Goal: Find specific page/section: Find specific page/section

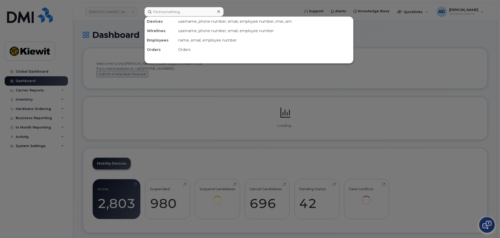
click at [175, 11] on input at bounding box center [183, 11] width 79 height 9
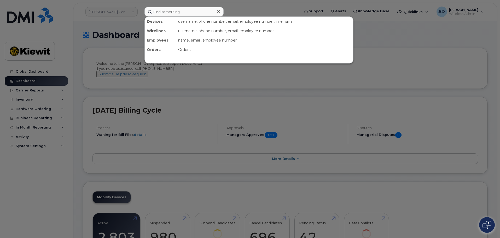
click at [158, 50] on div "Orders" at bounding box center [160, 49] width 31 height 9
click at [165, 10] on input at bounding box center [183, 11] width 79 height 9
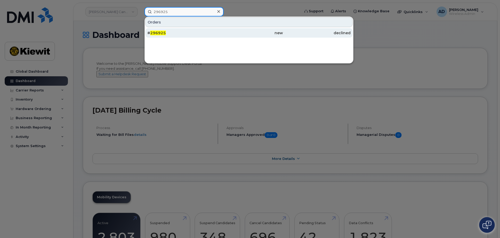
type input "296925"
click at [177, 31] on div "# 296925" at bounding box center [181, 32] width 68 height 5
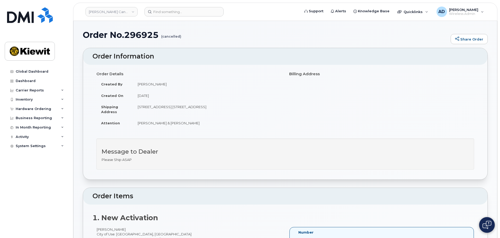
click at [484, 221] on img at bounding box center [486, 225] width 9 height 8
click at [488, 222] on img at bounding box center [486, 225] width 5 height 9
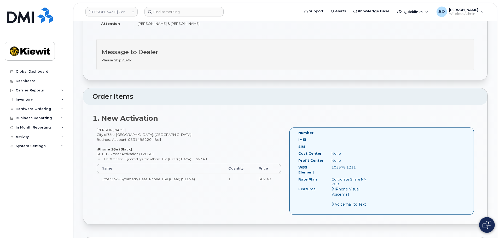
scroll to position [183, 0]
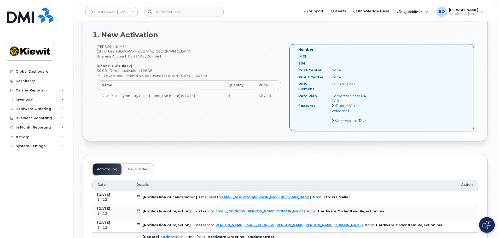
click at [108, 46] on div "Rod Walsh City of Use: Edmonton, Alberta Business Account: 0531495220 - Bell iP…" at bounding box center [188, 75] width 193 height 62
click at [120, 45] on div "Rod Walsh City of Use: Edmonton, Alberta Business Account: 0531495220 - Bell iP…" at bounding box center [188, 75] width 193 height 62
drag, startPoint x: 117, startPoint y: 46, endPoint x: 96, endPoint y: 45, distance: 21.7
click at [96, 45] on div "Rod Walsh City of Use: Edmonton, Alberta Business Account: 0531495220 - Bell iP…" at bounding box center [188, 75] width 193 height 62
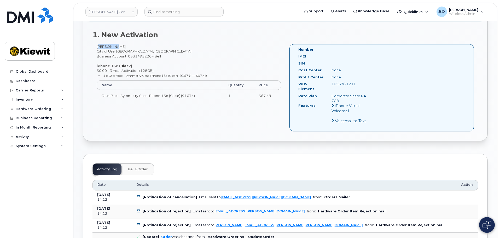
click at [96, 45] on div "Rod Walsh City of Use: Edmonton, Alberta Business Account: 0531495220 - Bell iP…" at bounding box center [188, 75] width 193 height 62
drag, startPoint x: 115, startPoint y: 46, endPoint x: 94, endPoint y: 46, distance: 21.4
click at [94, 46] on div "Rod Walsh City of Use: Edmonton, Alberta Business Account: 0531495220 - Bell iP…" at bounding box center [188, 75] width 193 height 62
copy div "[PERSON_NAME]"
click at [170, 12] on input at bounding box center [183, 11] width 79 height 9
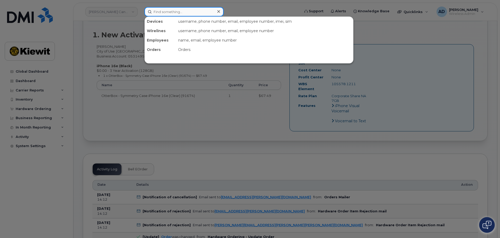
paste input "[PERSON_NAME]"
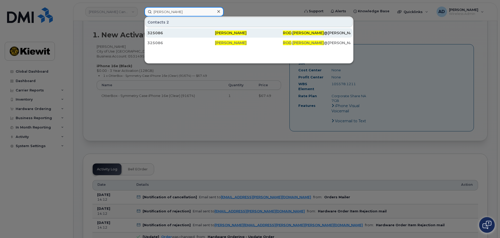
type input "[PERSON_NAME]"
click at [181, 32] on div "325086" at bounding box center [181, 32] width 68 height 5
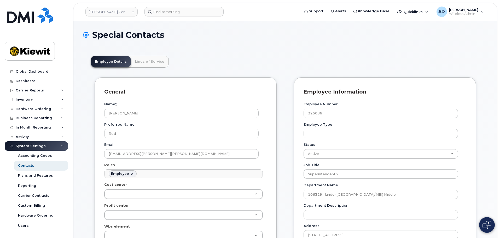
scroll to position [15, 0]
click at [167, 13] on input at bounding box center [183, 11] width 79 height 9
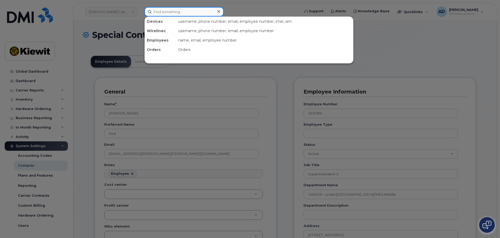
paste input "[PERSON_NAME]"
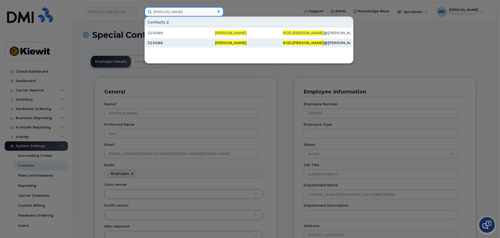
type input "[PERSON_NAME]"
click at [177, 44] on div "325086" at bounding box center [181, 42] width 68 height 5
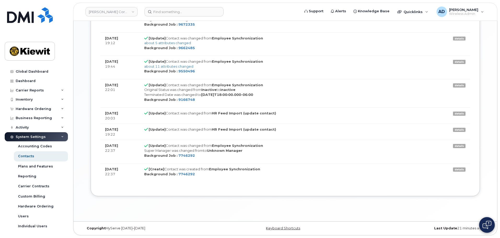
scroll to position [431, 0]
